Goal: Task Accomplishment & Management: Manage account settings

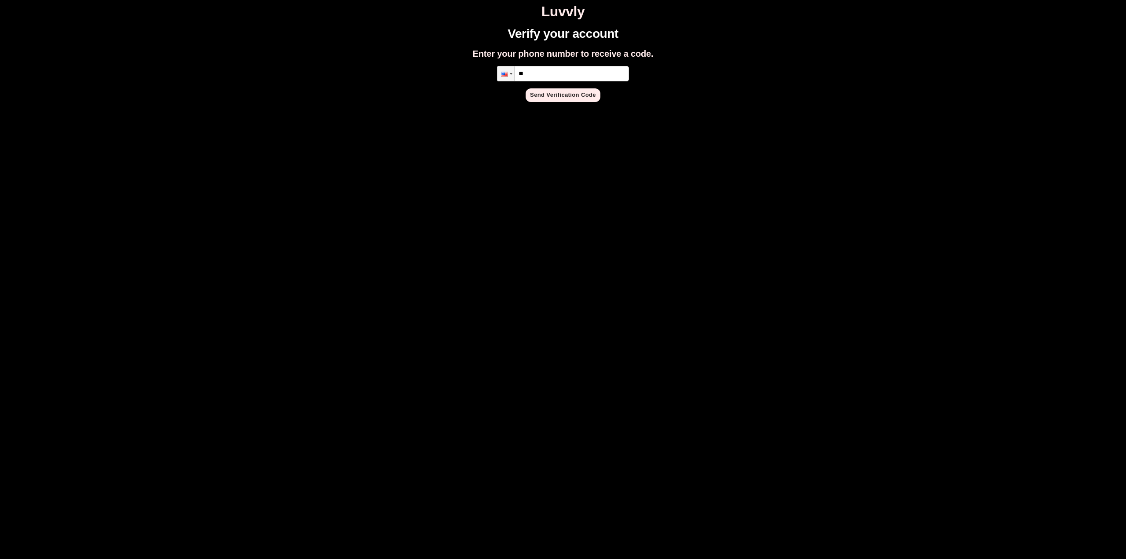
click at [560, 73] on input "**" at bounding box center [563, 73] width 132 height 15
type input "**********"
click at [562, 95] on button "Send Verification Code" at bounding box center [563, 95] width 75 height 14
type input "*"
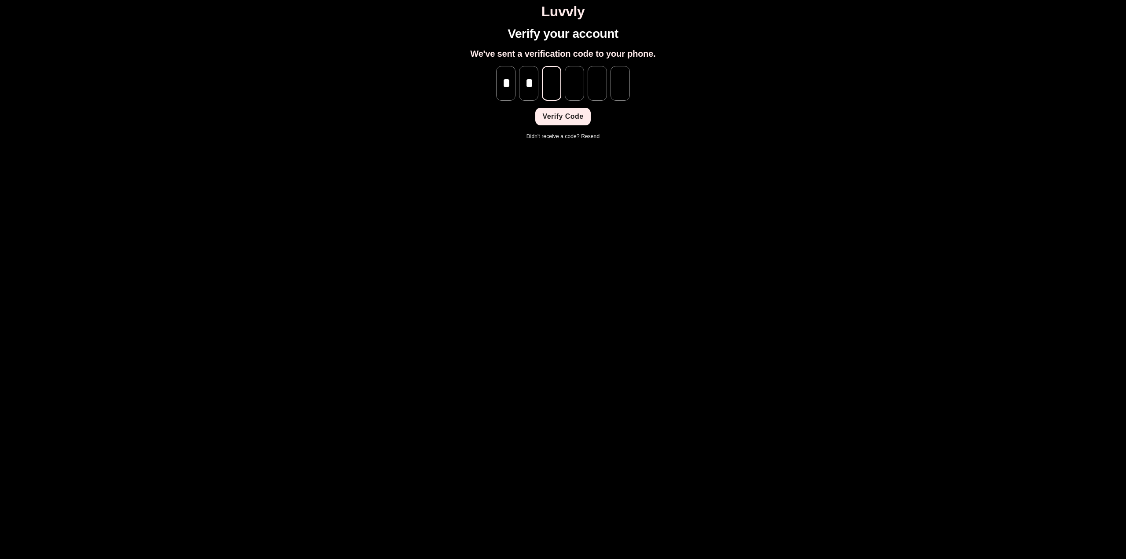
type input "*"
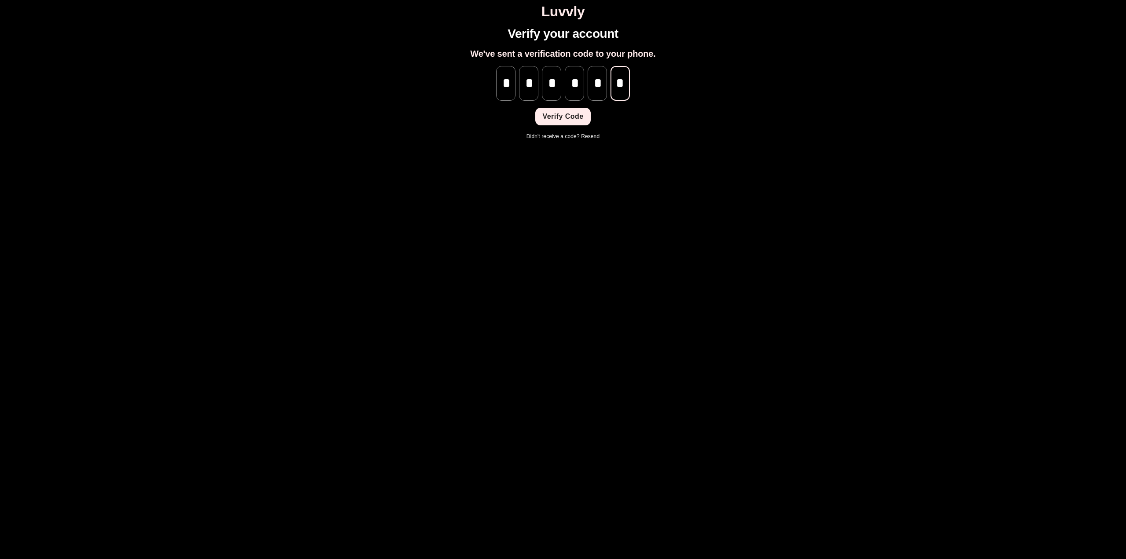
click at [557, 118] on button "Verify Code" at bounding box center [562, 117] width 55 height 18
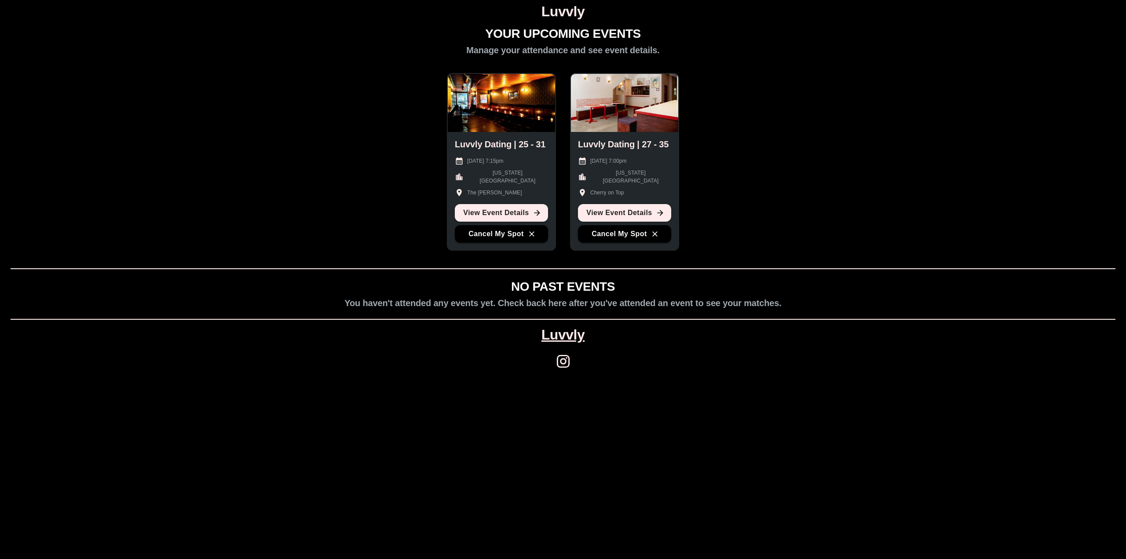
click at [794, 131] on div "YOUR UPCOMING EVENTS Manage your attendance and see event details. Luvvly Datin…" at bounding box center [563, 203] width 1119 height 353
click at [628, 232] on button "Cancel My Spot" at bounding box center [624, 234] width 93 height 18
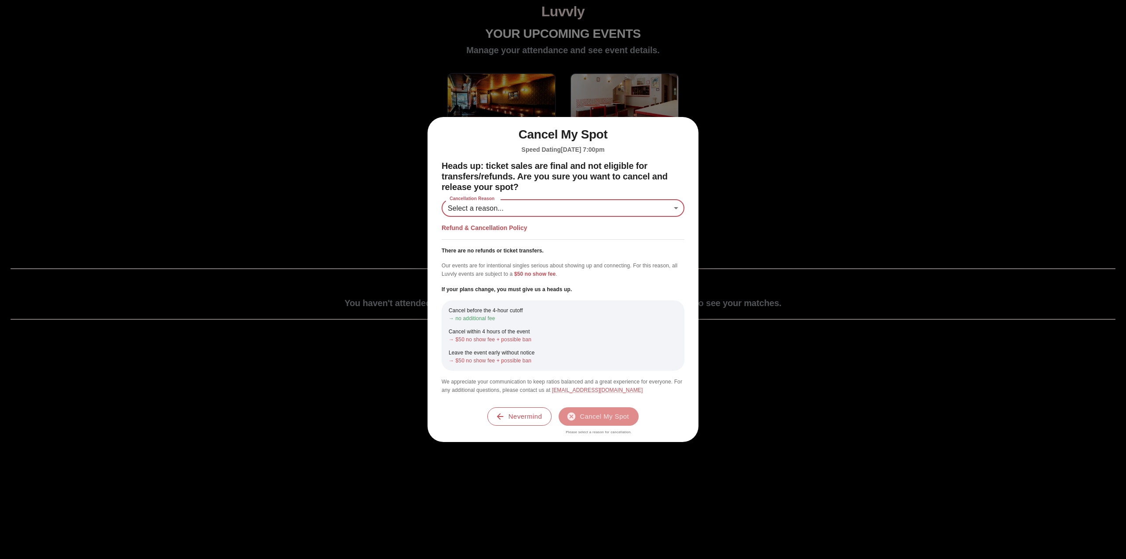
click at [588, 220] on div "Heads up: ticket sales are final and not eligible for transfers/refunds. Are yo…" at bounding box center [563, 278] width 243 height 234
click at [581, 212] on body "Luvvly YOUR UPCOMING EVENTS Manage your attendance and see event details. Luvvl…" at bounding box center [563, 192] width 1119 height 376
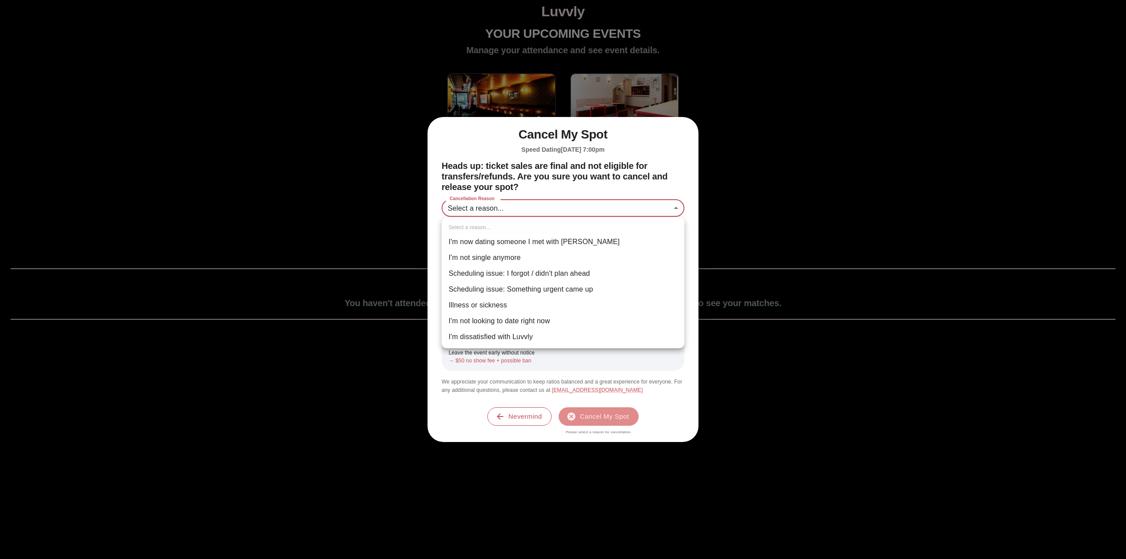
click at [599, 274] on li "Scheduling issue: I forgot / didn't plan ahead" at bounding box center [563, 274] width 243 height 16
type input "**********"
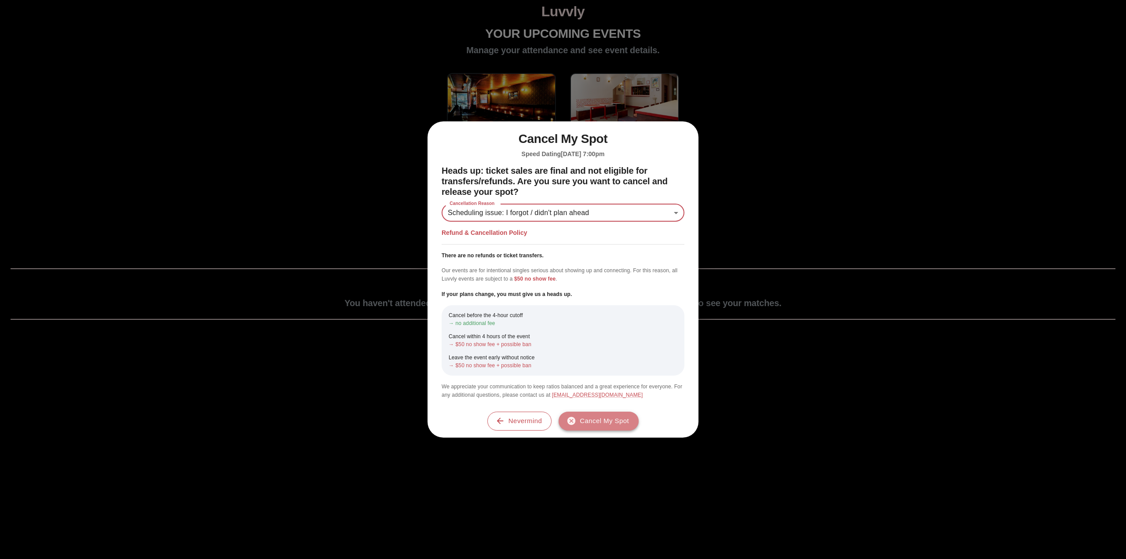
click at [592, 421] on button "Cancel My Spot" at bounding box center [599, 421] width 80 height 18
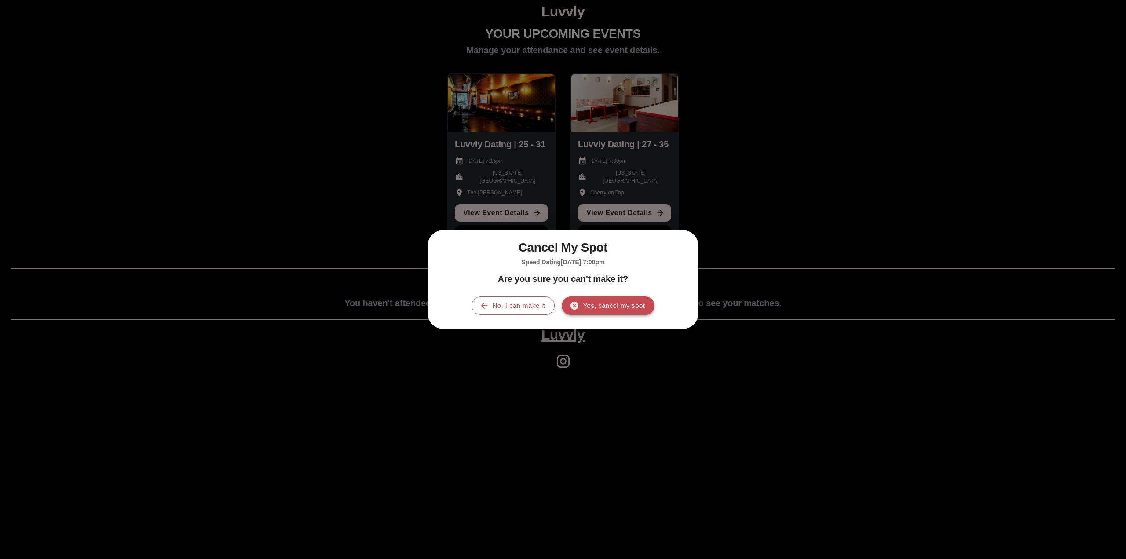
click at [594, 308] on button "Yes, cancel my spot" at bounding box center [608, 305] width 93 height 18
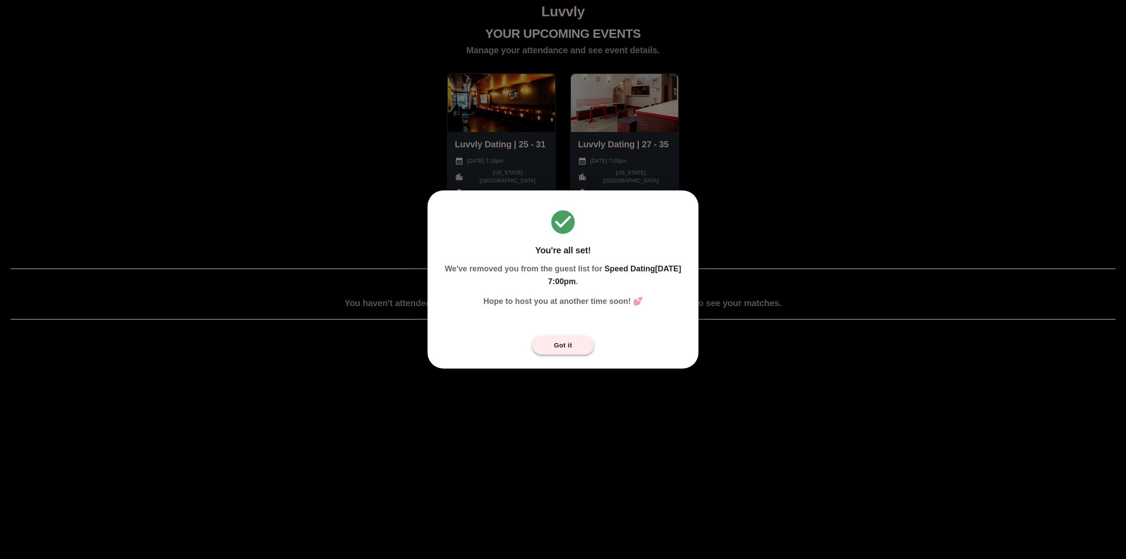
click at [559, 349] on button "Got it" at bounding box center [563, 345] width 62 height 18
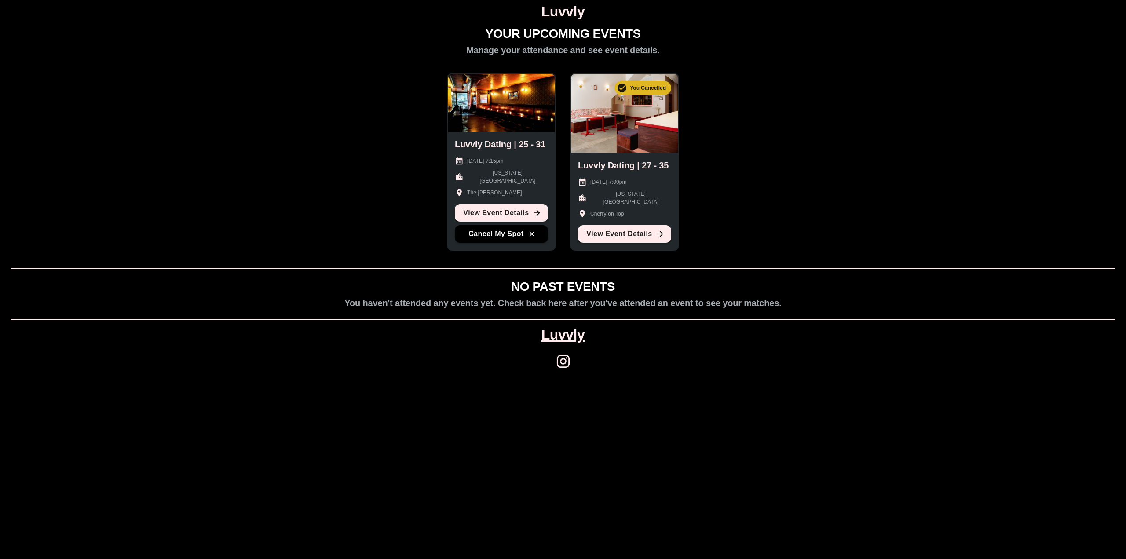
click at [516, 29] on h1 "YOUR UPCOMING EVENTS" at bounding box center [563, 34] width 156 height 15
click at [363, 52] on div "YOUR UPCOMING EVENTS Manage your attendance and see event details. Luvvly Datin…" at bounding box center [563, 203] width 1119 height 353
